Goal: Communication & Community: Ask a question

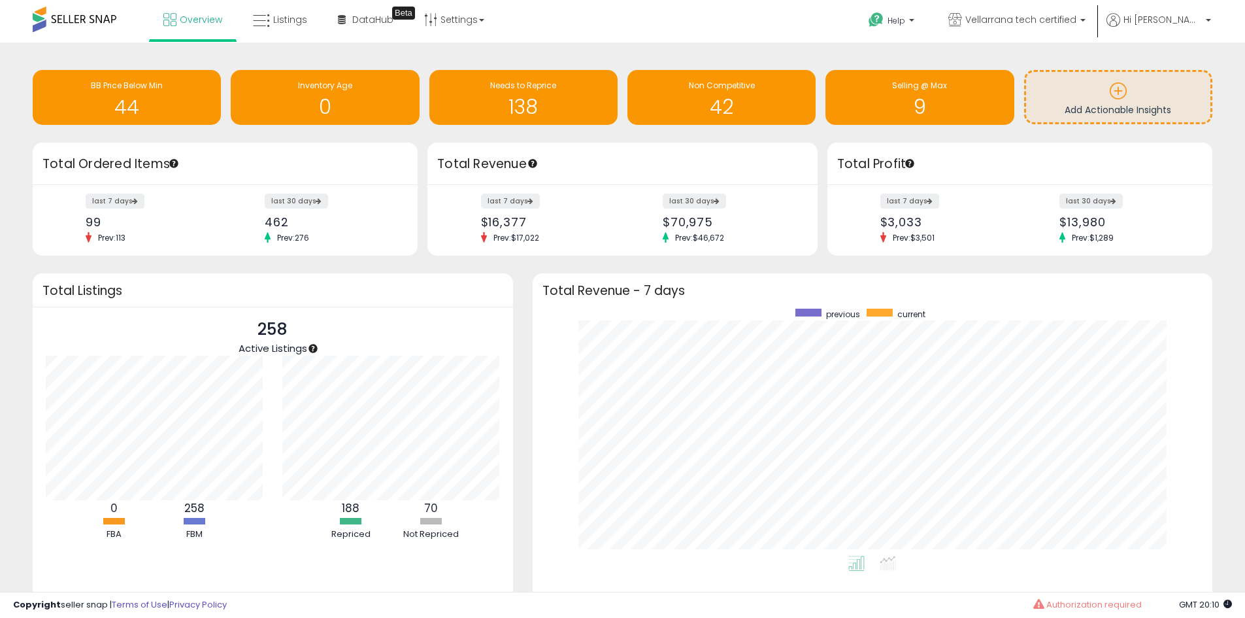
click at [549, 182] on div "Total Revenue" at bounding box center [623, 164] width 390 height 42
click at [1167, 18] on span "Hi [PERSON_NAME]" at bounding box center [1163, 19] width 78 height 13
click at [1183, 80] on li "Account" at bounding box center [1182, 70] width 54 height 33
click at [1183, 73] on link "Account" at bounding box center [1181, 69] width 35 height 12
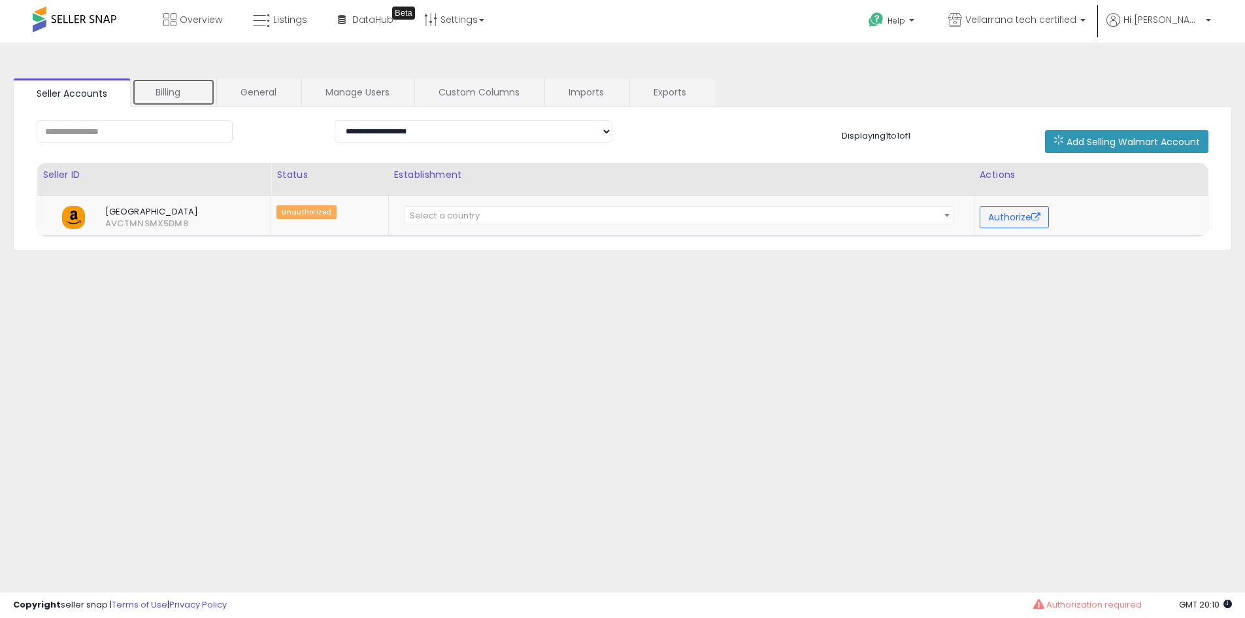
click at [167, 99] on link "Billing" at bounding box center [173, 91] width 83 height 27
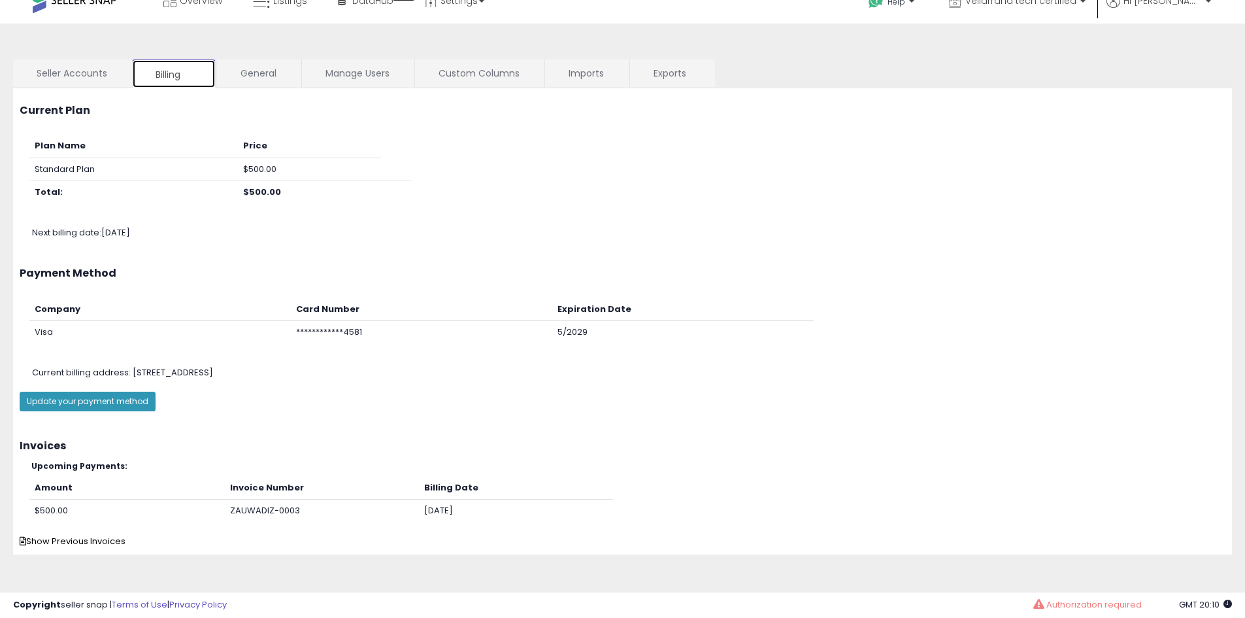
scroll to position [21, 0]
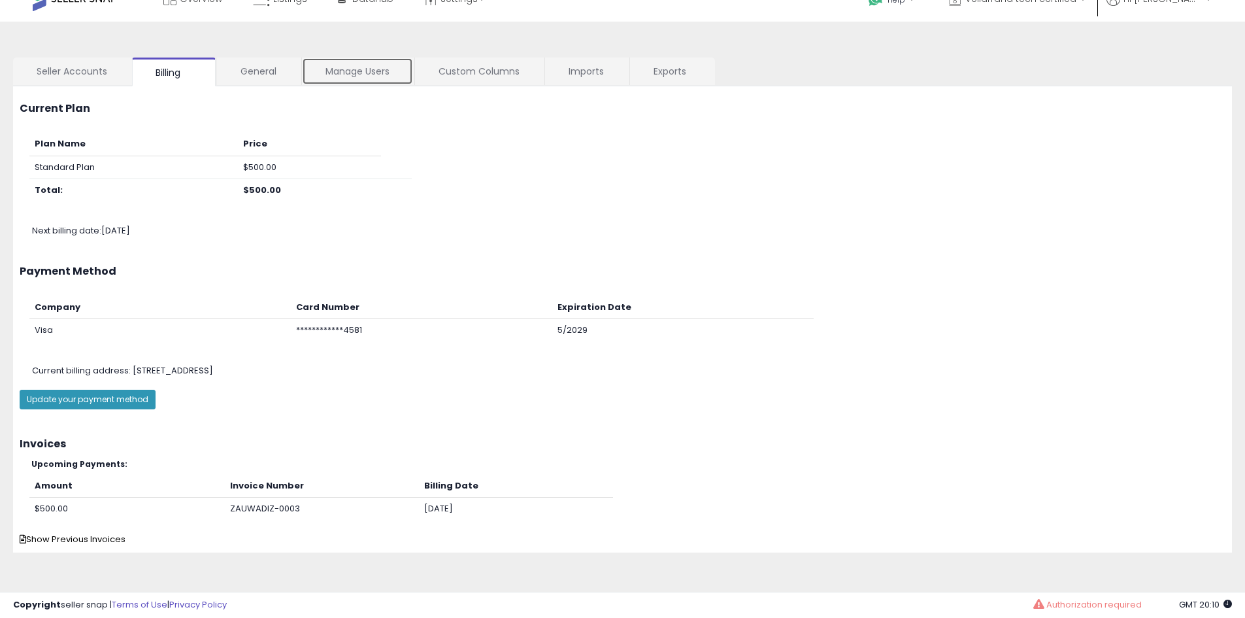
click at [355, 69] on link "Manage Users" at bounding box center [357, 71] width 111 height 27
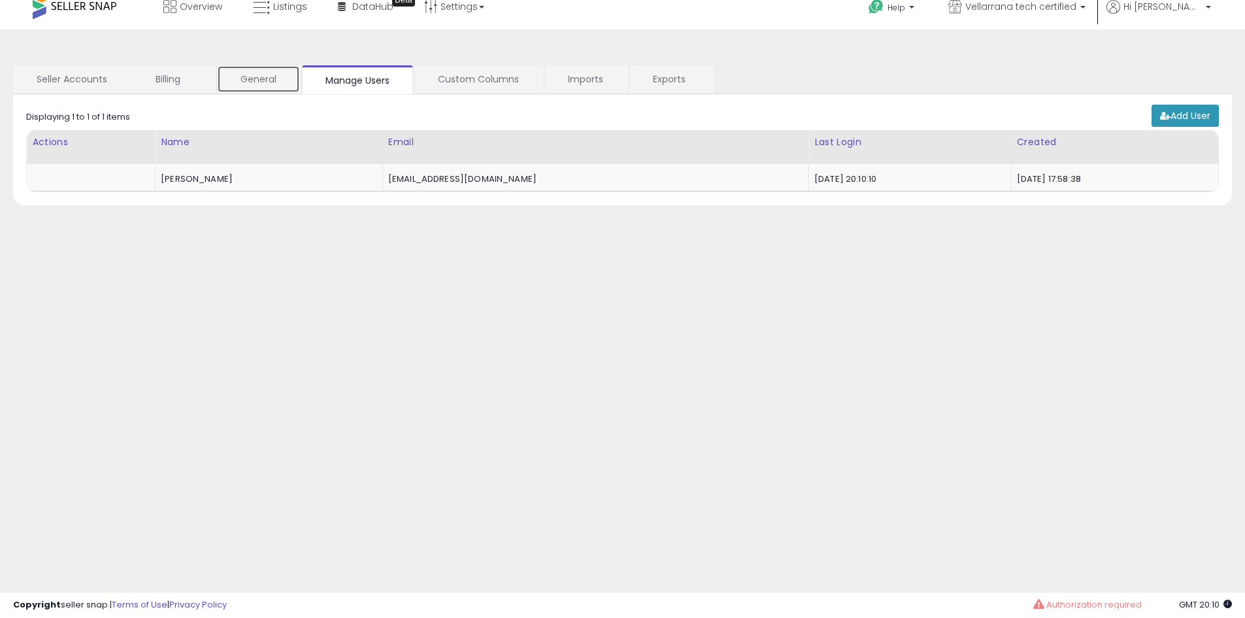
click at [229, 75] on link "General" at bounding box center [258, 78] width 83 height 27
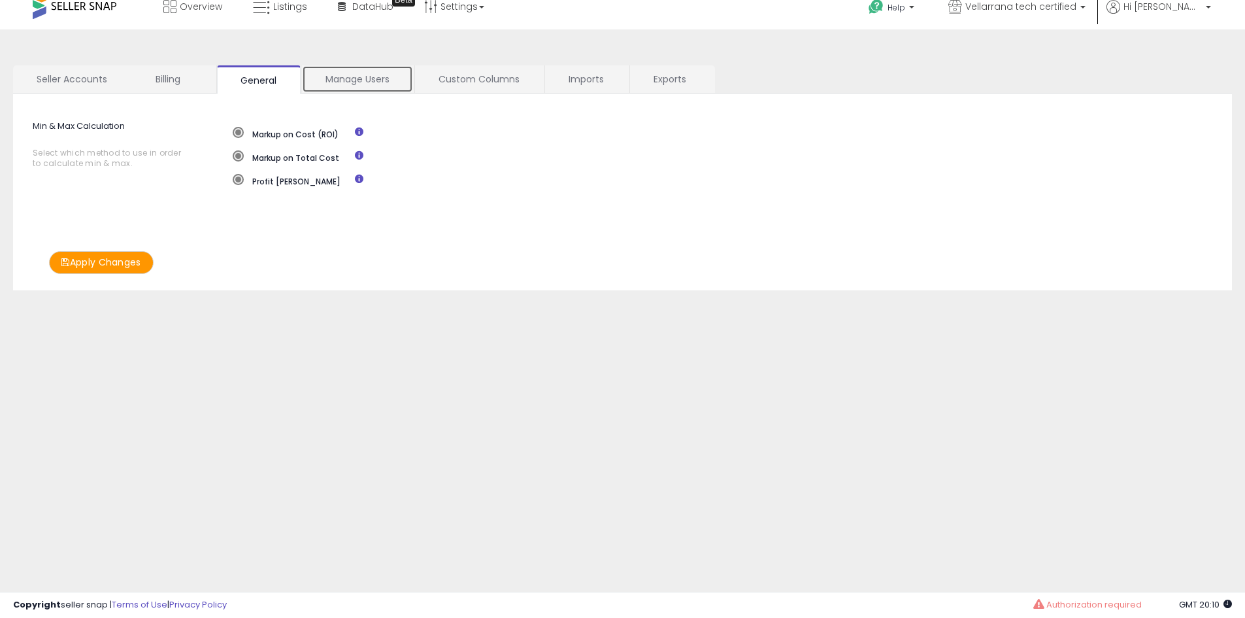
click at [350, 76] on link "Manage Users" at bounding box center [357, 78] width 111 height 27
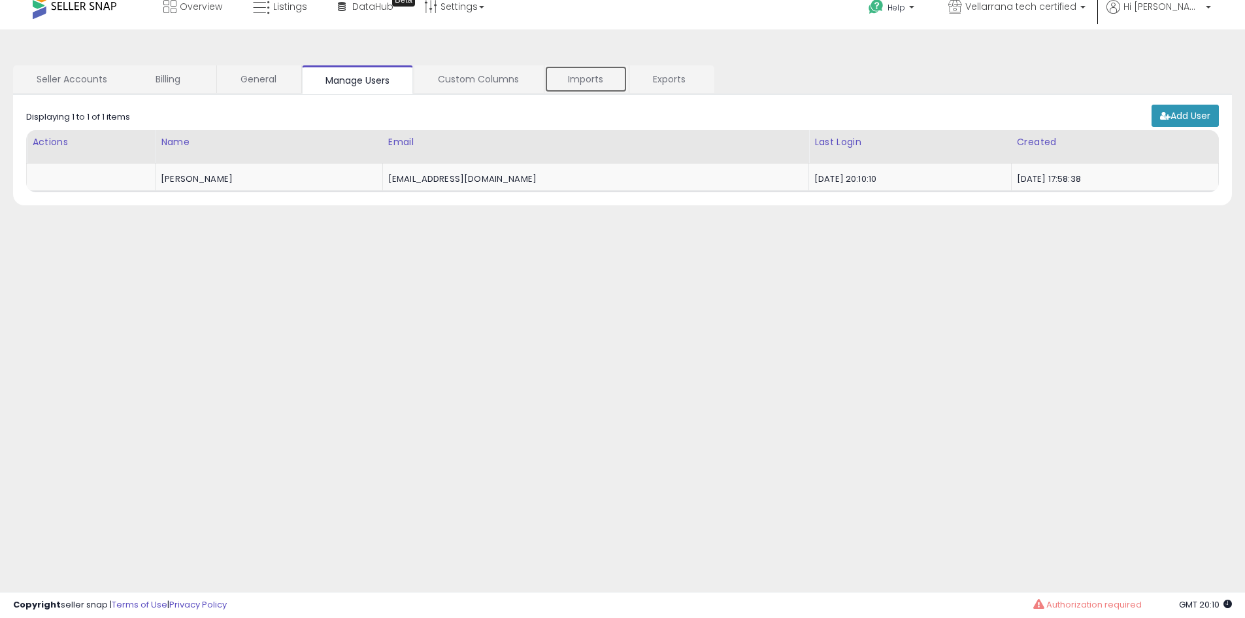
click at [591, 80] on link "Imports" at bounding box center [586, 78] width 83 height 27
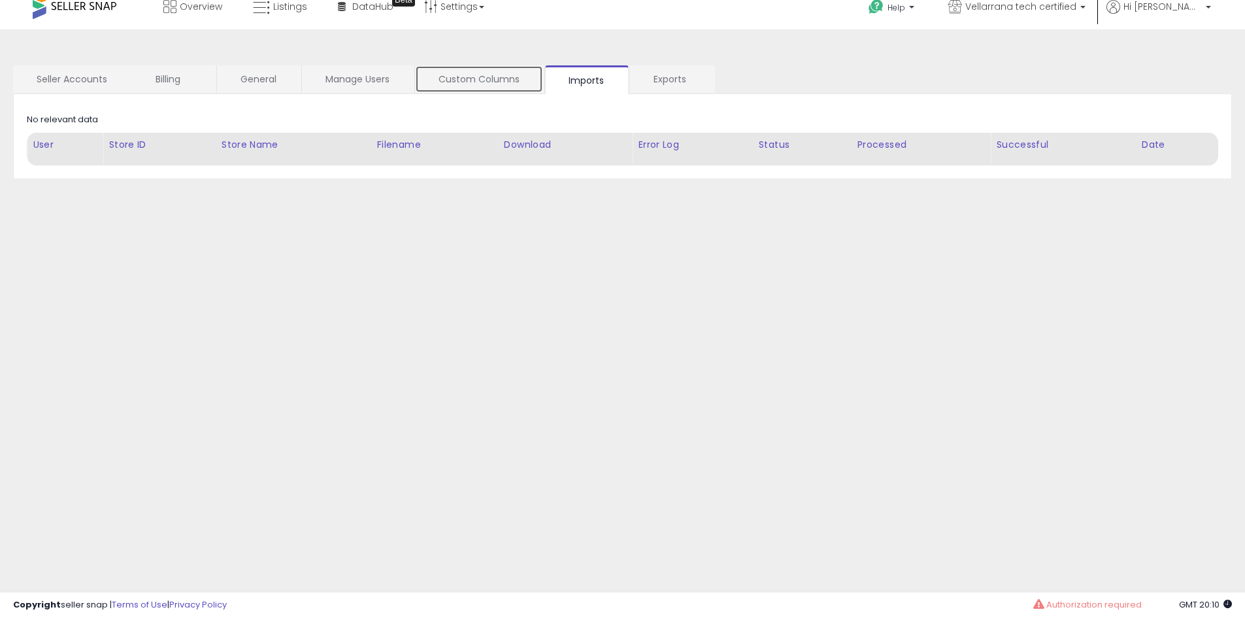
click at [466, 75] on link "Custom Columns" at bounding box center [479, 78] width 128 height 27
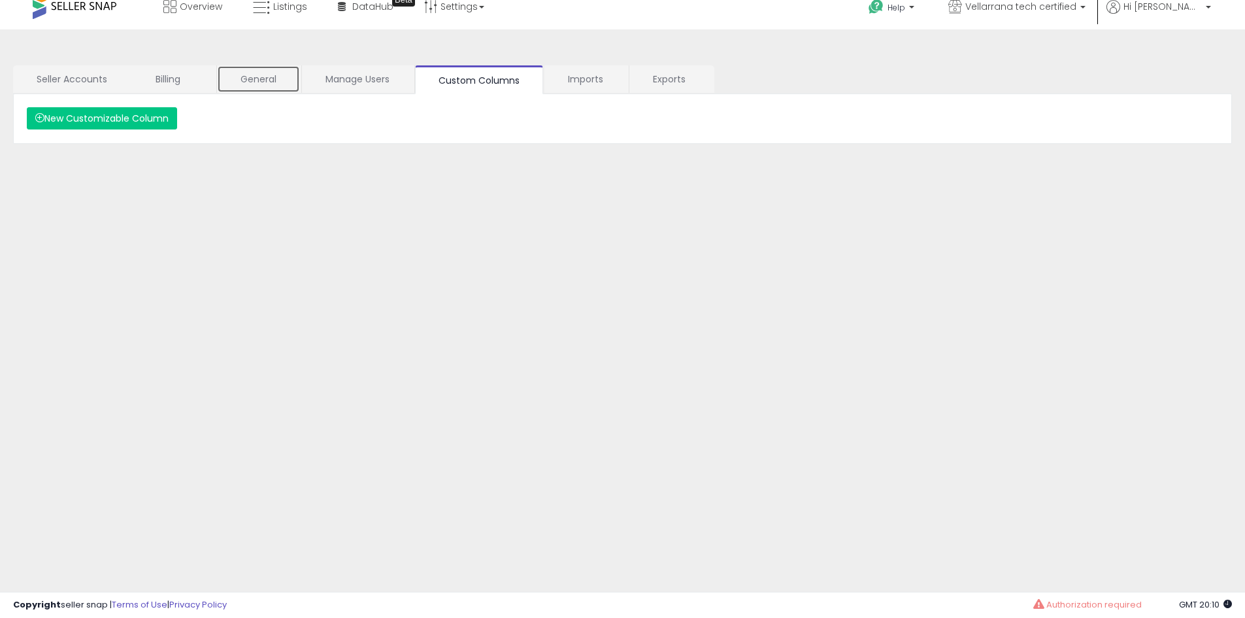
click at [234, 75] on link "General" at bounding box center [258, 78] width 83 height 27
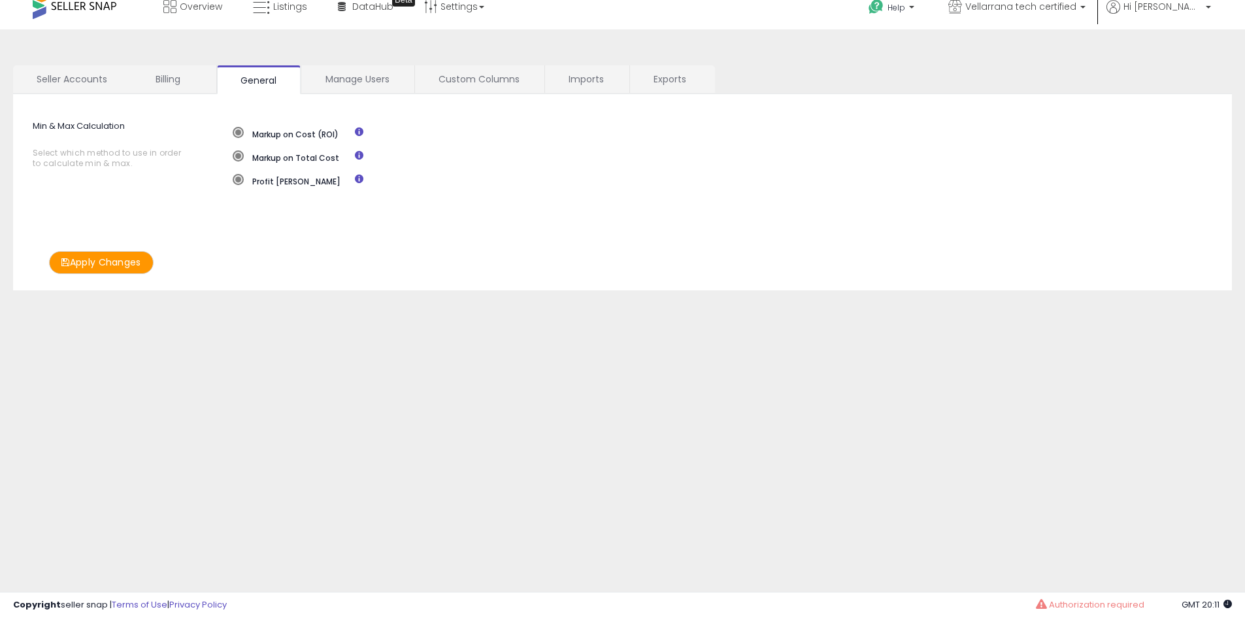
click at [1244, 16] on nav "Overview Listings DataHub Beta Help" at bounding box center [622, 15] width 1265 height 56
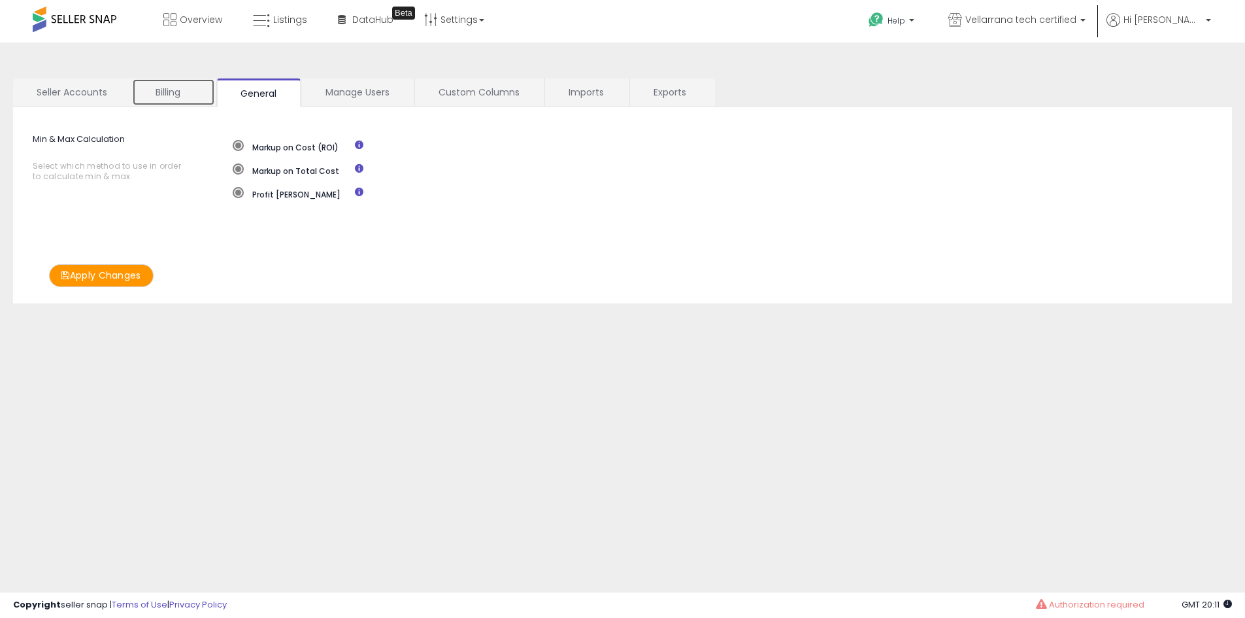
click at [167, 89] on link "Billing" at bounding box center [173, 91] width 83 height 27
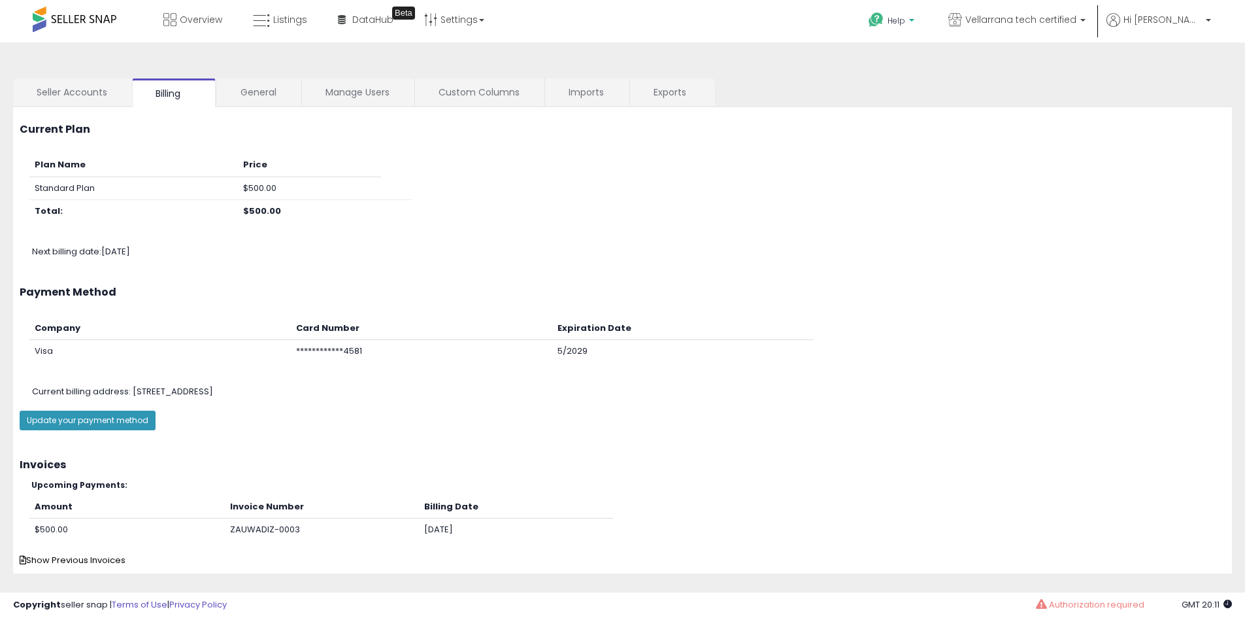
click at [918, 16] on p "Help" at bounding box center [893, 22] width 50 height 14
click at [941, 67] on link "Contact Support" at bounding box center [906, 69] width 71 height 12
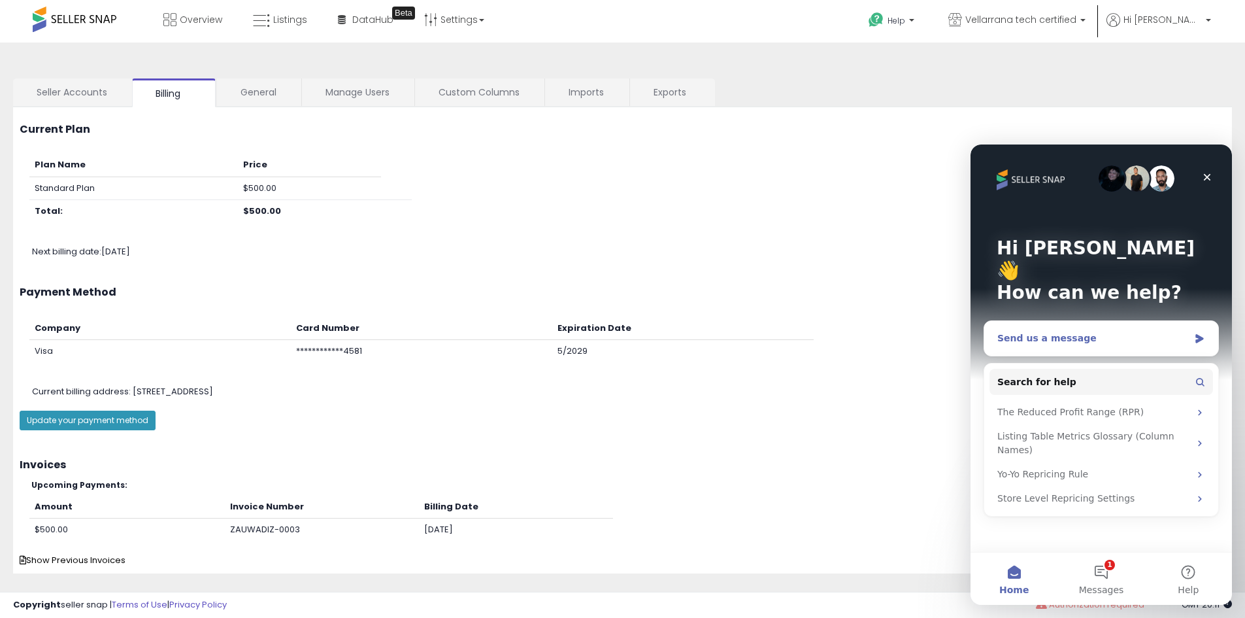
click at [1102, 331] on div "Send us a message" at bounding box center [1094, 338] width 192 height 14
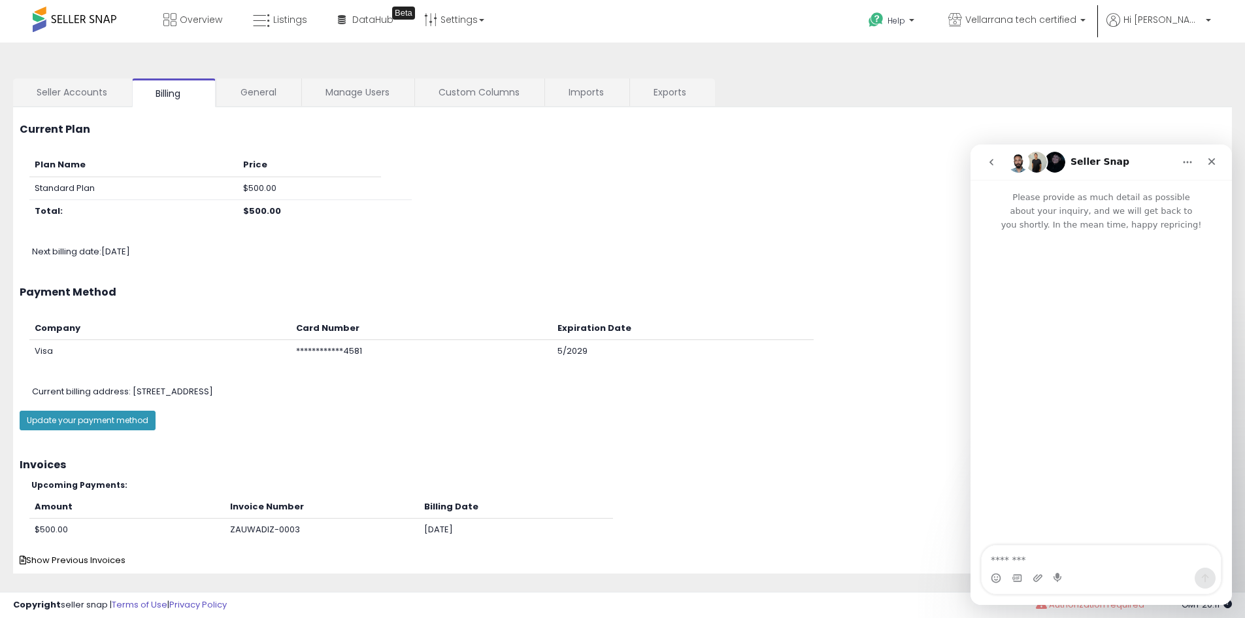
click at [1091, 552] on textarea "Message…" at bounding box center [1101, 556] width 239 height 22
click at [128, 417] on button "Update your payment method" at bounding box center [88, 421] width 136 height 20
click at [1048, 561] on textarea "Message…" at bounding box center [1101, 556] width 239 height 22
type textarea "*"
type textarea "**********"
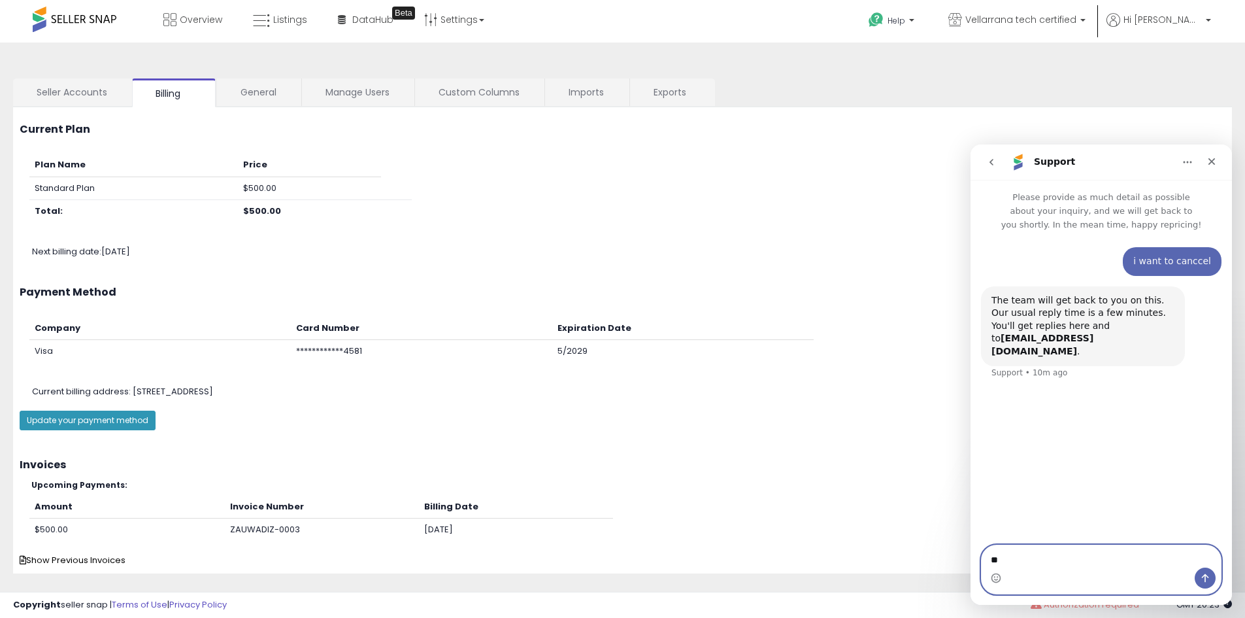
type textarea "***"
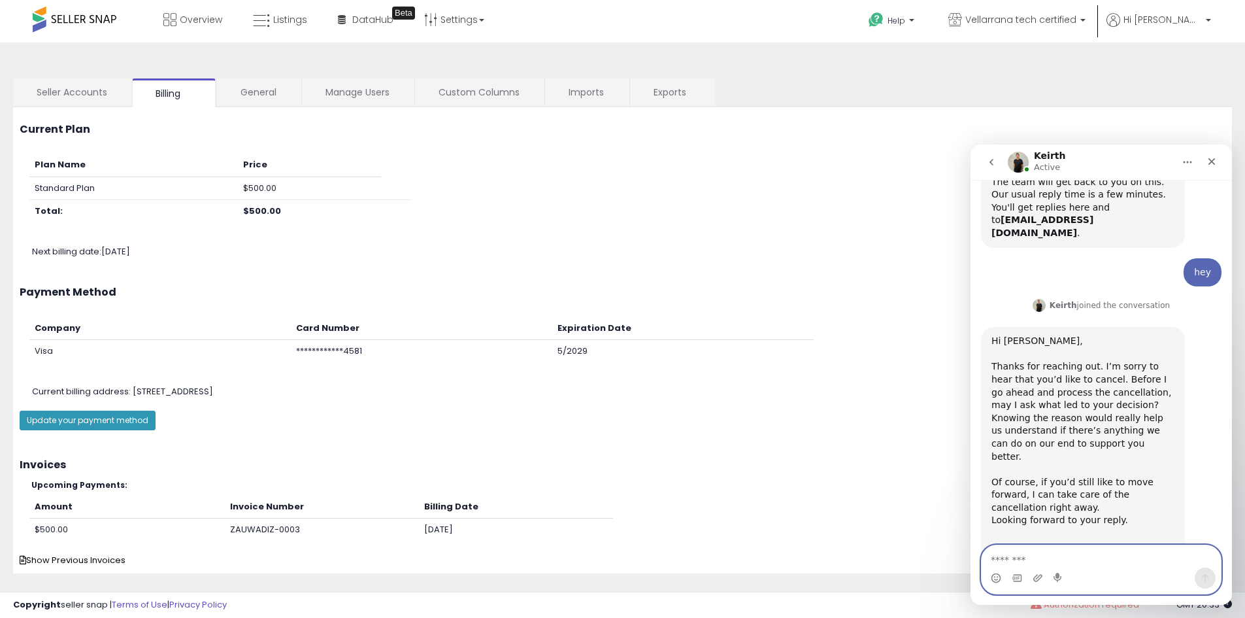
scroll to position [122, 0]
click at [1053, 562] on textarea "Message…" at bounding box center [1101, 556] width 239 height 22
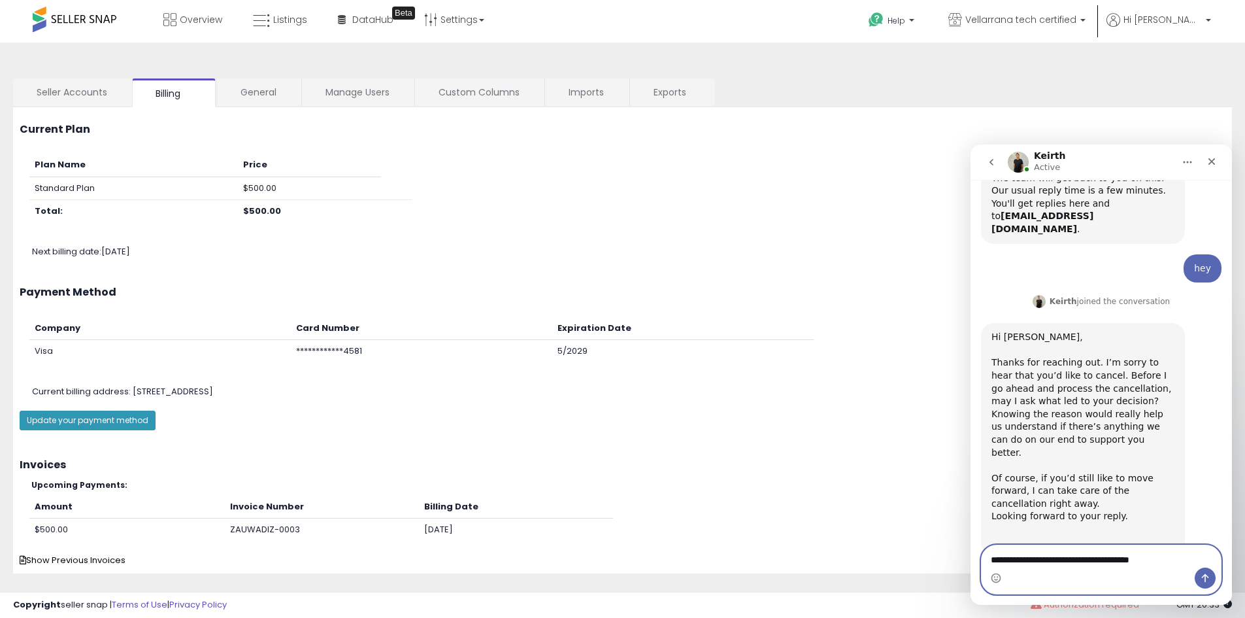
type textarea "**********"
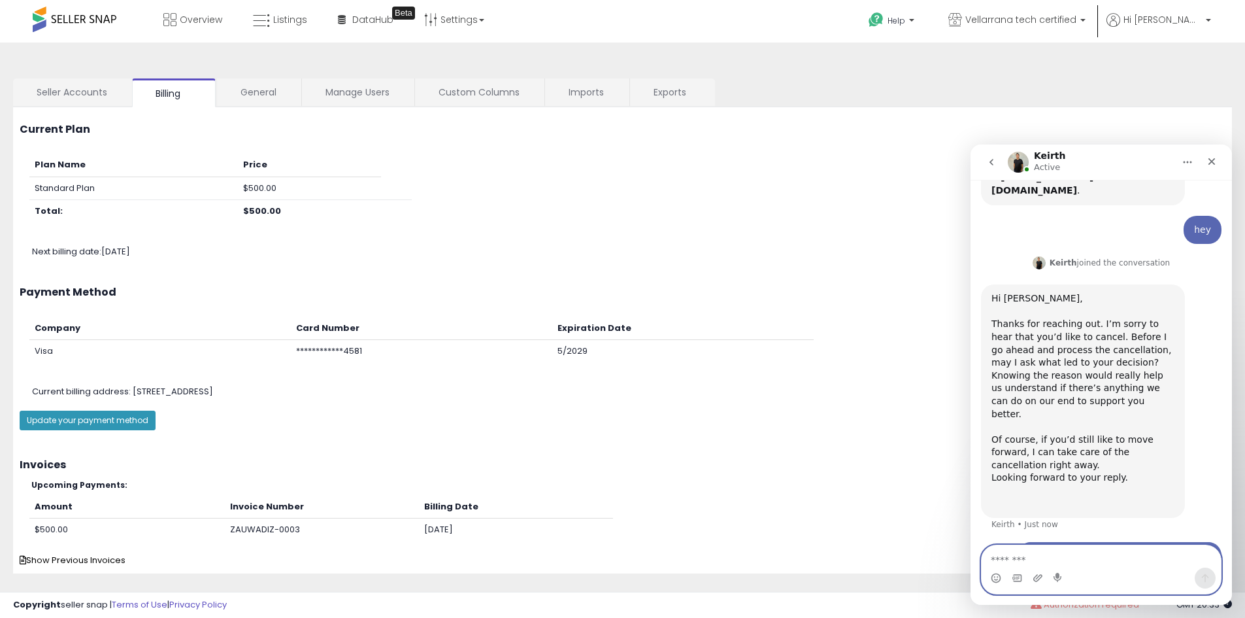
scroll to position [161, 0]
type textarea "**********"
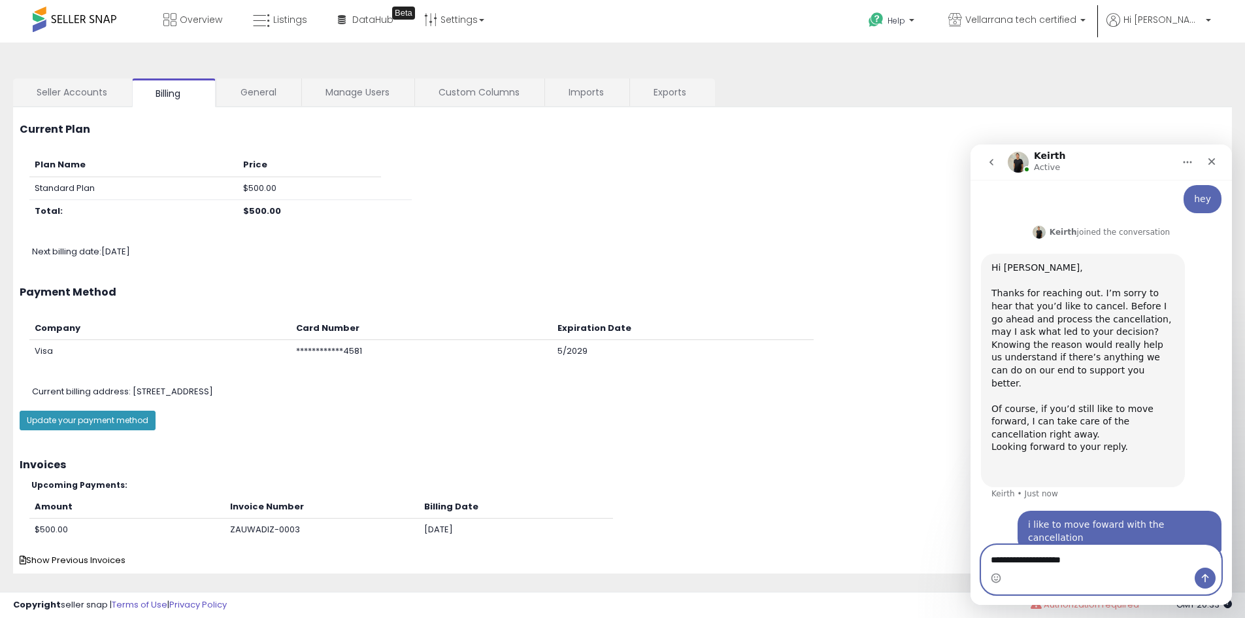
type textarea "**********"
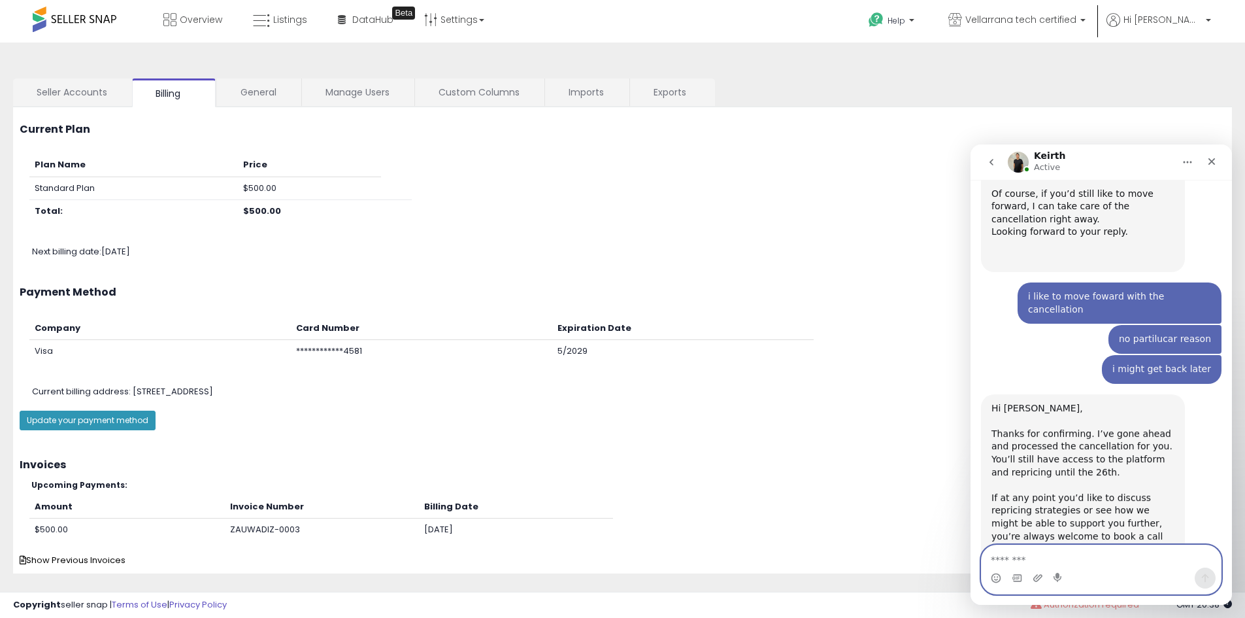
scroll to position [452, 0]
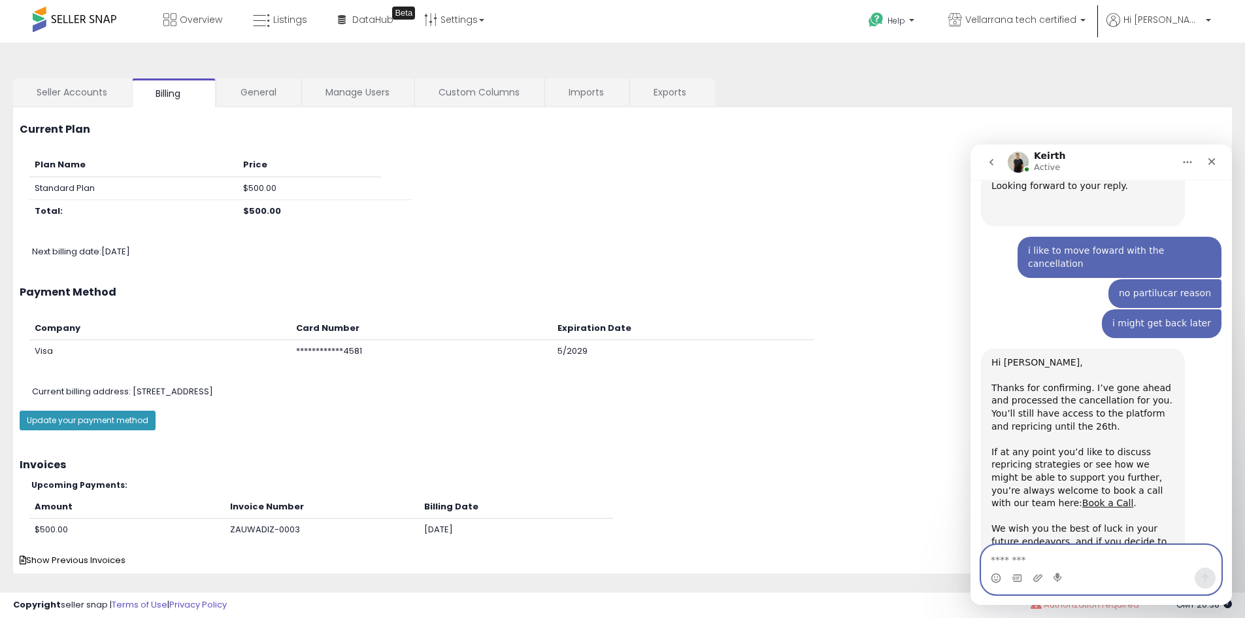
click at [1049, 557] on textarea "Message…" at bounding box center [1101, 556] width 239 height 22
type textarea "******"
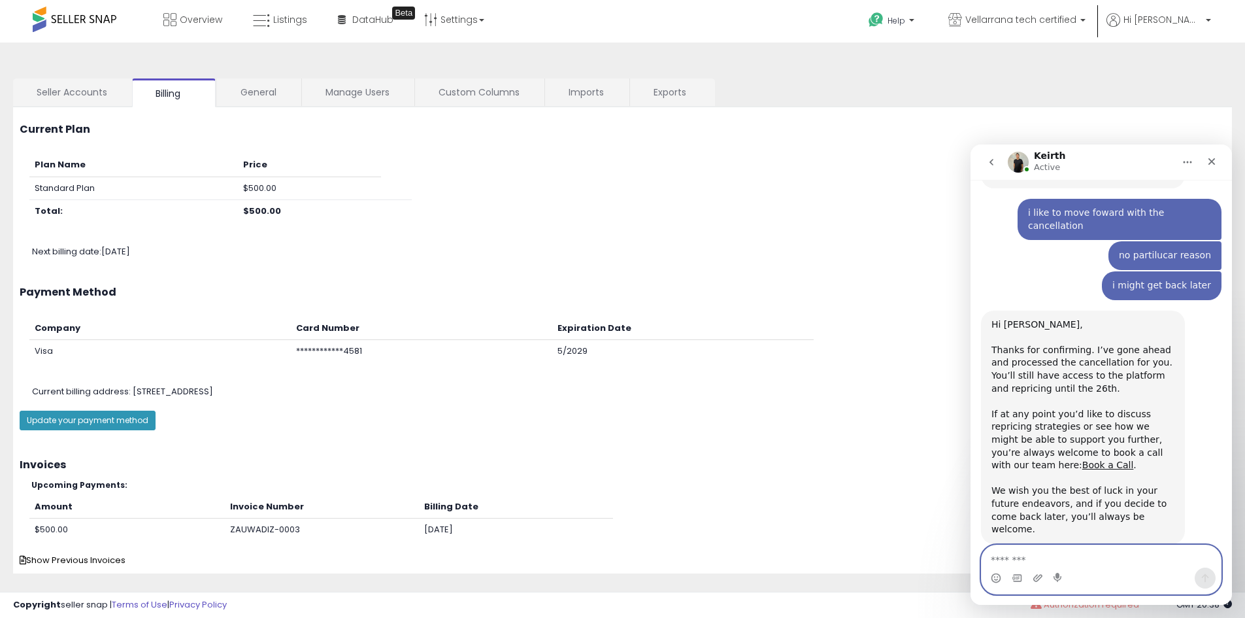
scroll to position [491, 0]
